Goal: Navigation & Orientation: Find specific page/section

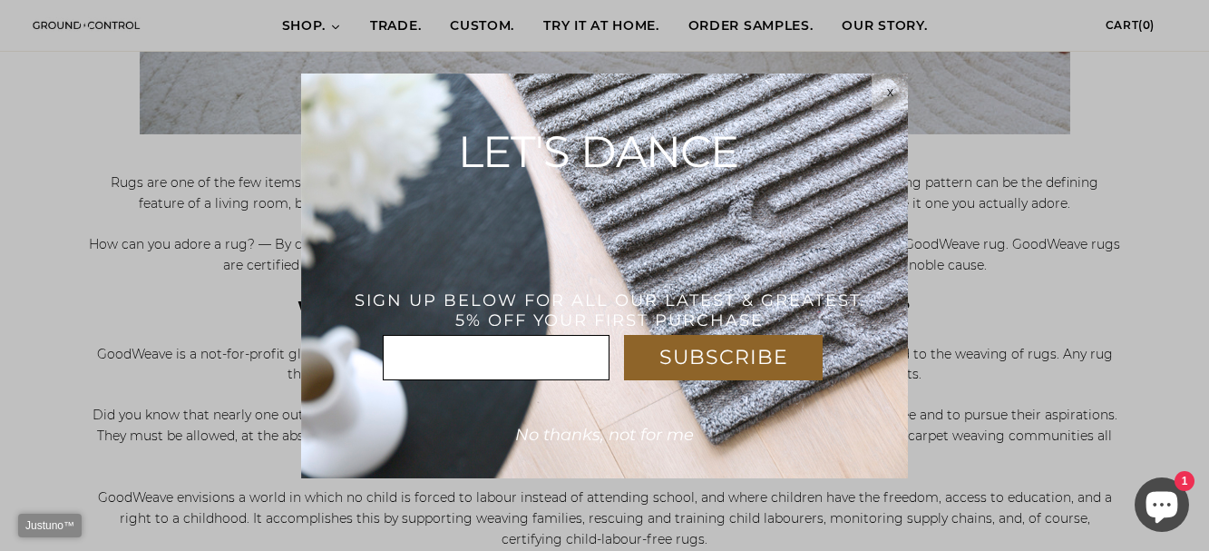
click at [873, 91] on div "x" at bounding box center [890, 91] width 36 height 15
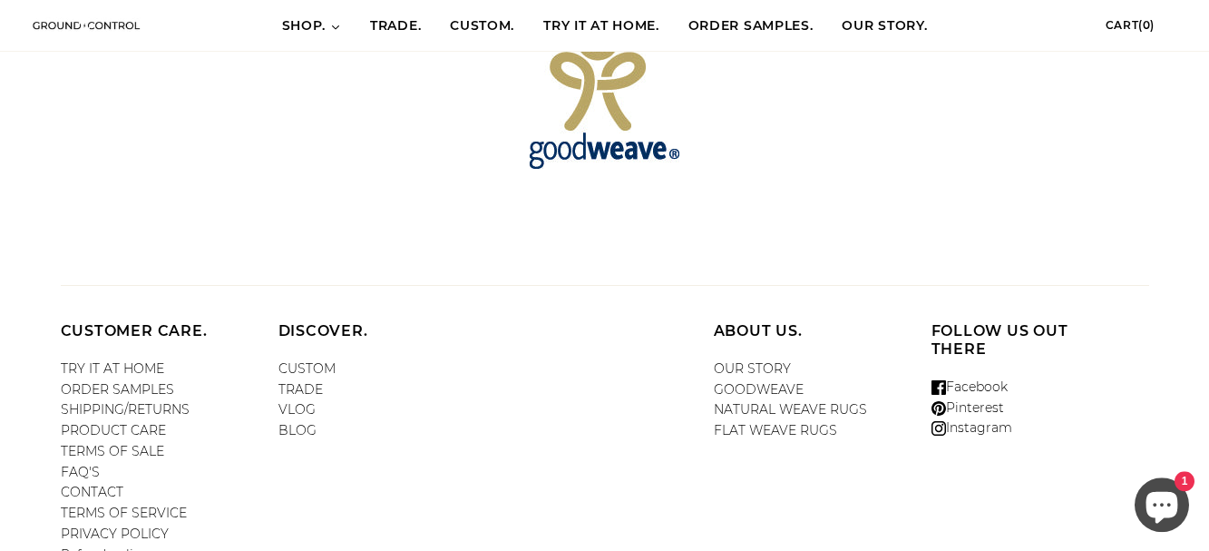
scroll to position [1611, 0]
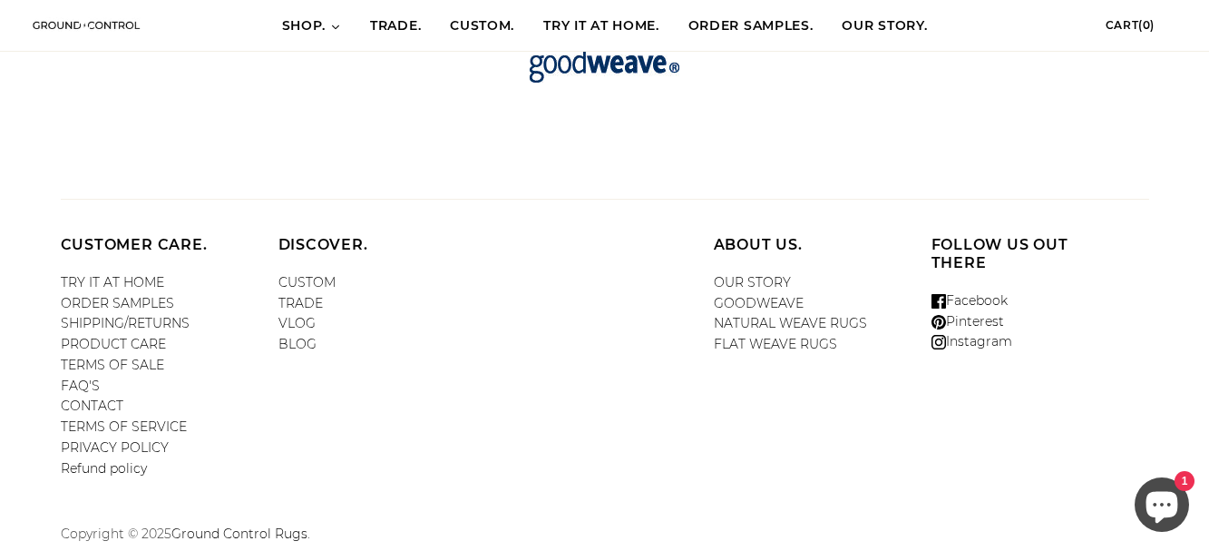
click at [776, 345] on link "FLAT WEAVE RUGS" at bounding box center [775, 344] width 123 height 16
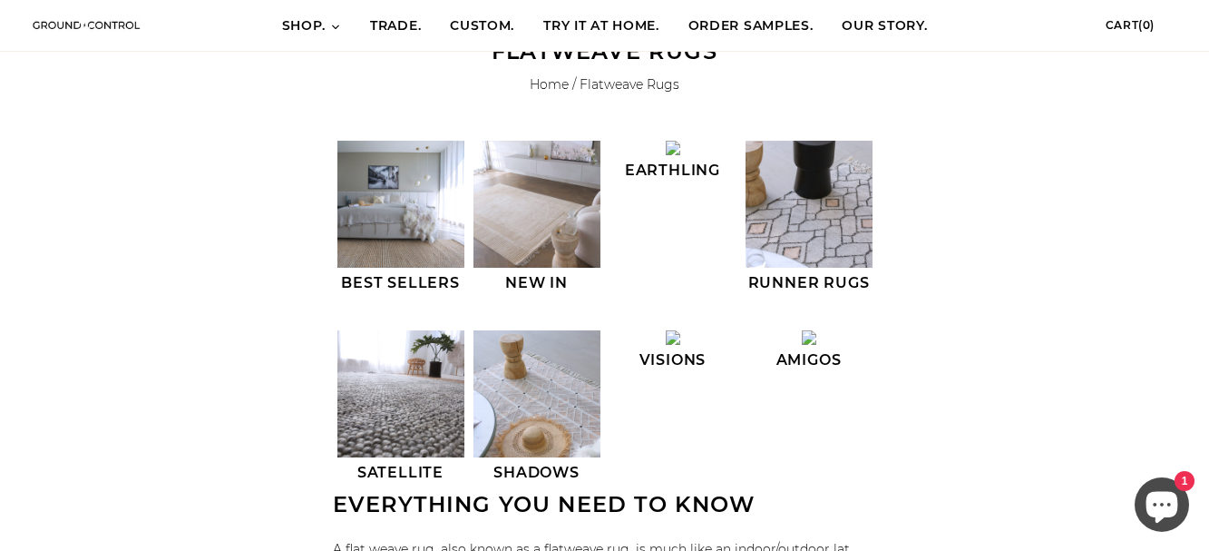
scroll to position [99, 0]
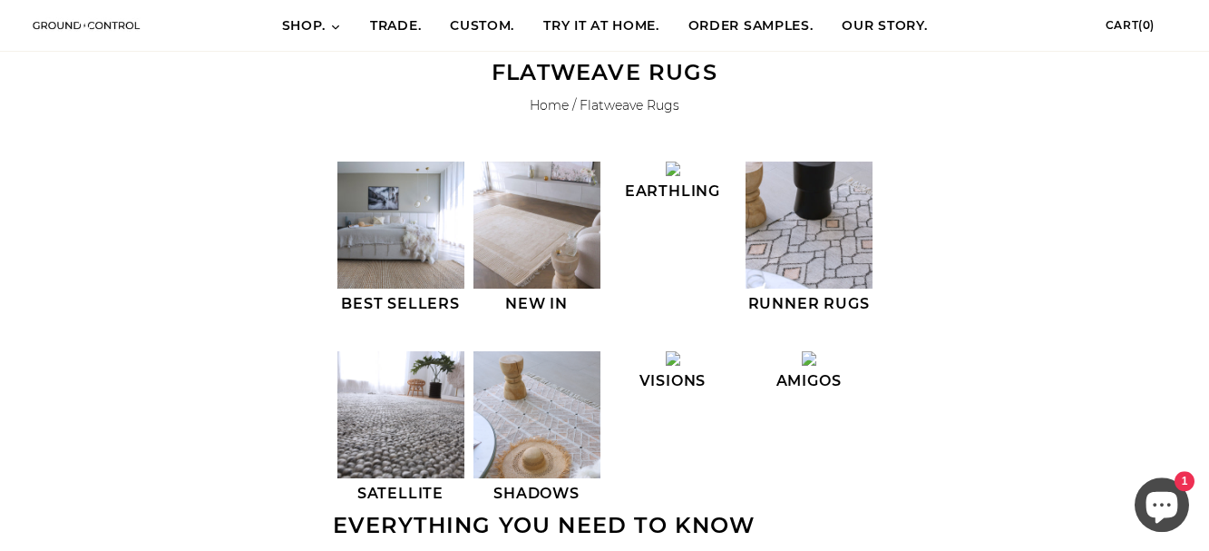
click at [392, 240] on img at bounding box center [401, 225] width 127 height 127
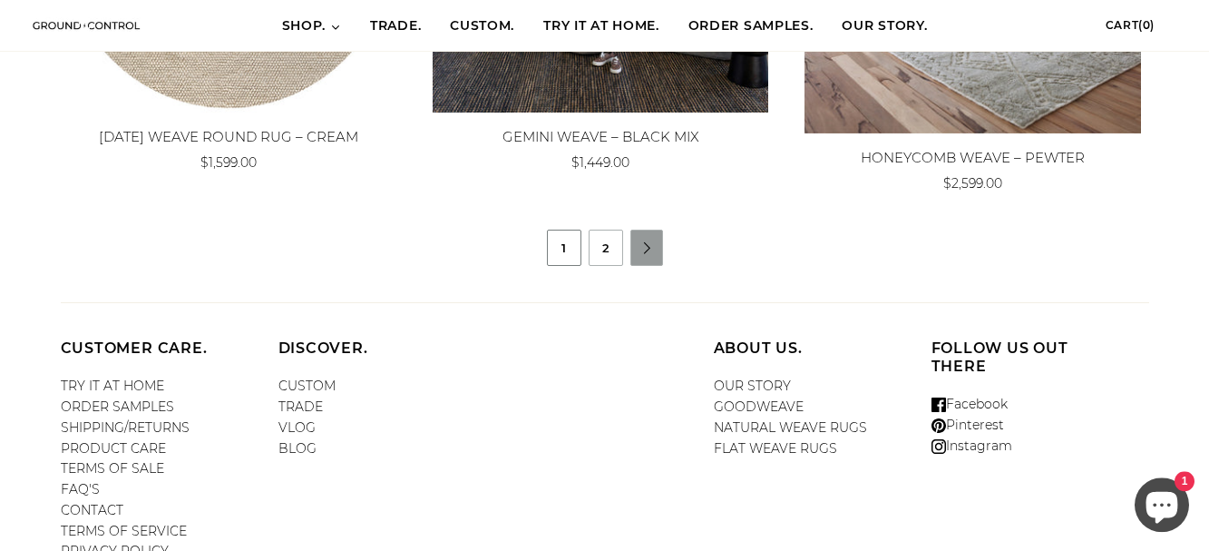
scroll to position [1882, 0]
